Goal: Task Accomplishment & Management: Complete application form

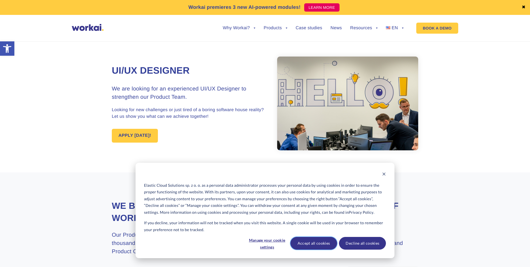
click at [315, 240] on button "Accept all cookies" at bounding box center [314, 243] width 47 height 13
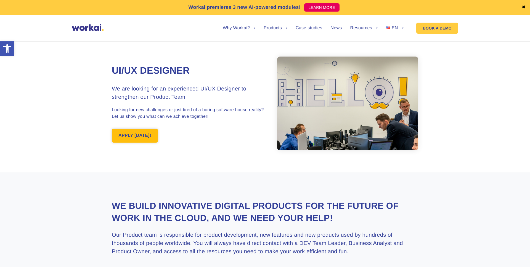
click at [139, 134] on link "APPLY [DATE]!" at bounding box center [135, 136] width 46 height 14
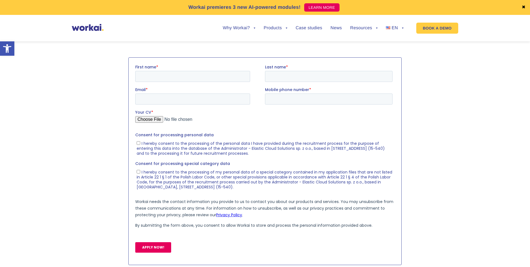
scroll to position [562, 0]
click at [189, 77] on input "First name *" at bounding box center [192, 77] width 115 height 11
type input "Otabek"
type input "[PERSON_NAME]"
type input "[EMAIL_ADDRESS][DOMAIN_NAME]"
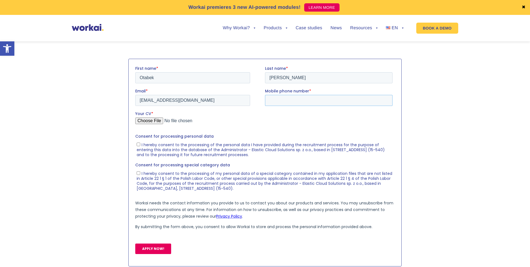
type input "[PHONE_NUMBER]"
click at [155, 121] on input "Your CV *" at bounding box center [263, 122] width 257 height 11
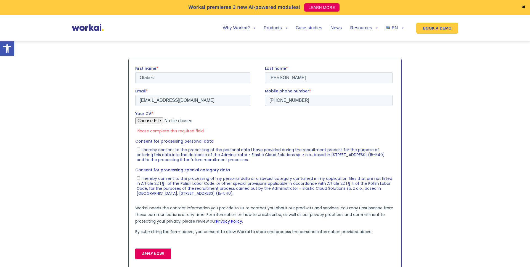
type input "C:\fakepath\CV.pdf"
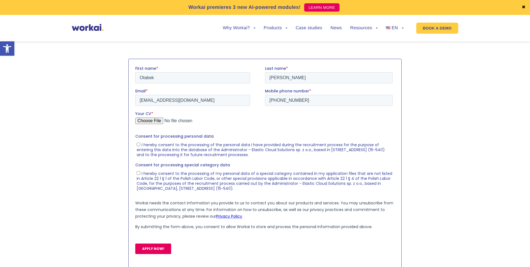
scroll to position [562, 0]
click at [179, 145] on span "I hereby consent to the processing of the personal data I have provided during …" at bounding box center [261, 149] width 248 height 15
click at [140, 145] on input "I hereby consent to the processing of the personal data I have provided during …" at bounding box center [139, 144] width 4 height 4
checkbox input "true"
drag, startPoint x: 163, startPoint y: 178, endPoint x: 175, endPoint y: 166, distance: 16.6
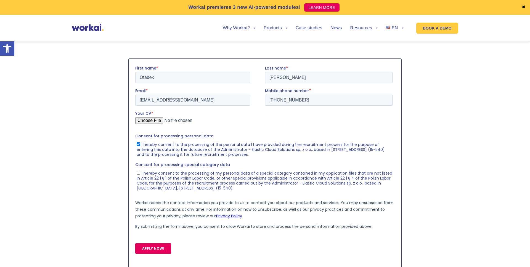
click at [163, 178] on span "I hereby consent to the processing of my personal data of a special category co…" at bounding box center [265, 180] width 256 height 20
click at [140, 175] on input "I hereby consent to the processing of my personal data of a special category co…" at bounding box center [139, 173] width 4 height 4
checkbox input "true"
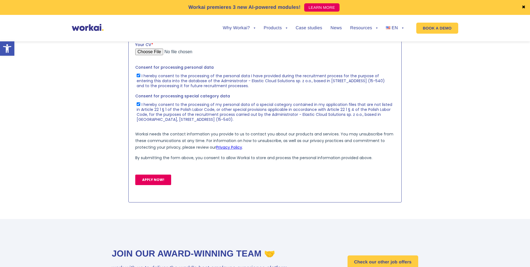
scroll to position [631, 0]
click at [162, 183] on input "APPLY NOW!" at bounding box center [153, 180] width 36 height 10
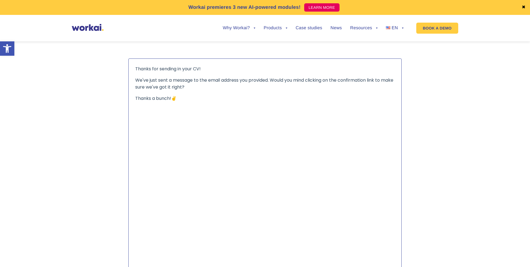
scroll to position [559, 0]
